Goal: Information Seeking & Learning: Learn about a topic

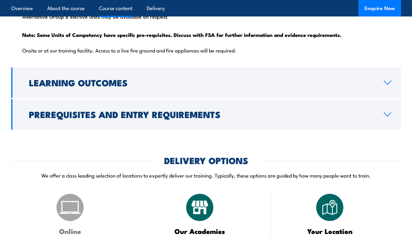
scroll to position [724, 0]
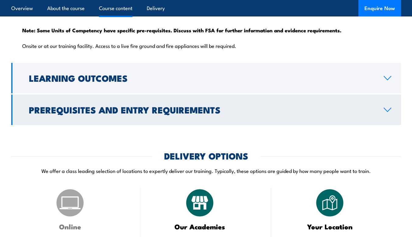
click at [190, 113] on h2 "Prerequisites and Entry Requirements" at bounding box center [201, 109] width 345 height 8
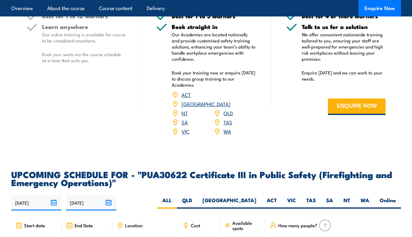
scroll to position [998, 0]
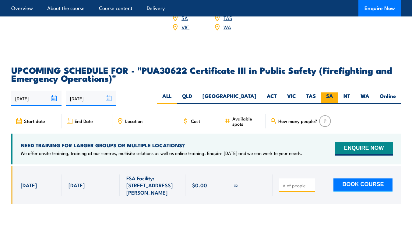
click at [327, 100] on label "SA" at bounding box center [329, 98] width 17 height 12
click at [333, 96] on input "SA" at bounding box center [335, 94] width 4 height 4
radio input "true"
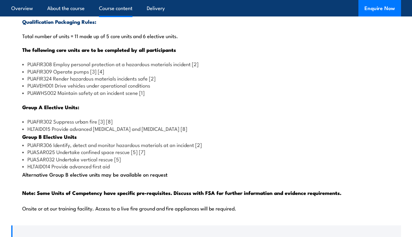
scroll to position [562, 0]
